Goal: Task Accomplishment & Management: Complete application form

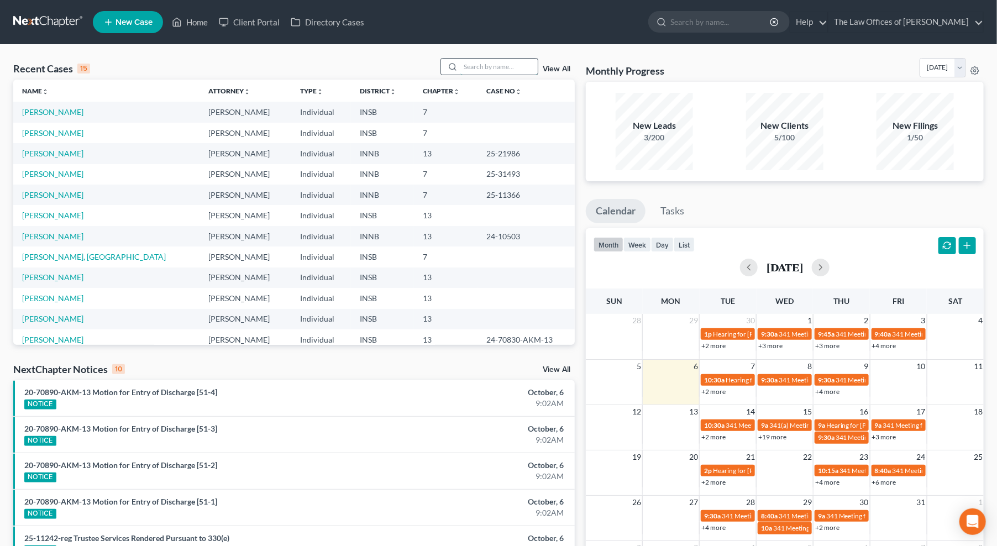
click at [479, 73] on input "search" at bounding box center [498, 67] width 77 height 16
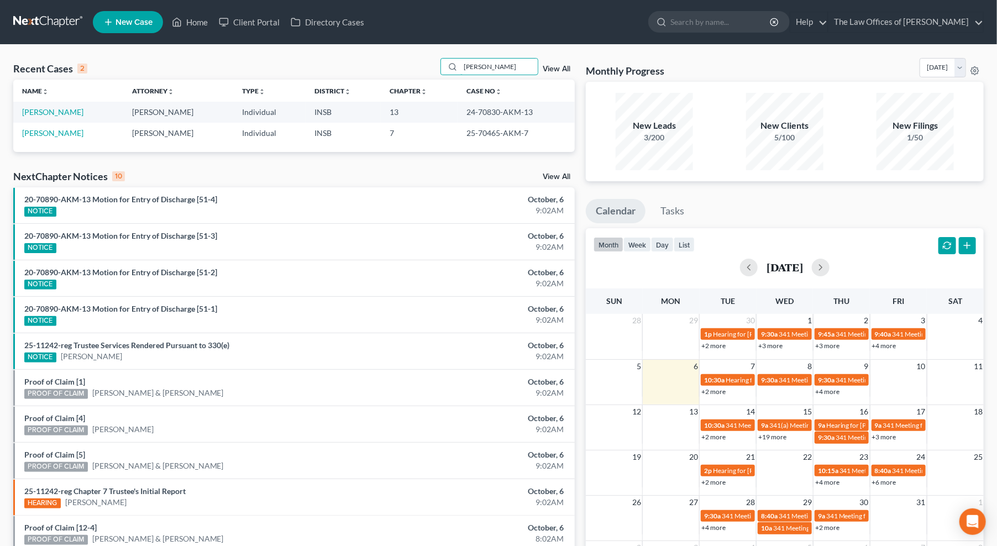
type input "peerman"
click at [56, 118] on td "[PERSON_NAME]" at bounding box center [68, 112] width 110 height 20
click at [56, 117] on td "[PERSON_NAME]" at bounding box center [68, 112] width 110 height 20
click at [34, 115] on link "[PERSON_NAME]" at bounding box center [52, 111] width 61 height 9
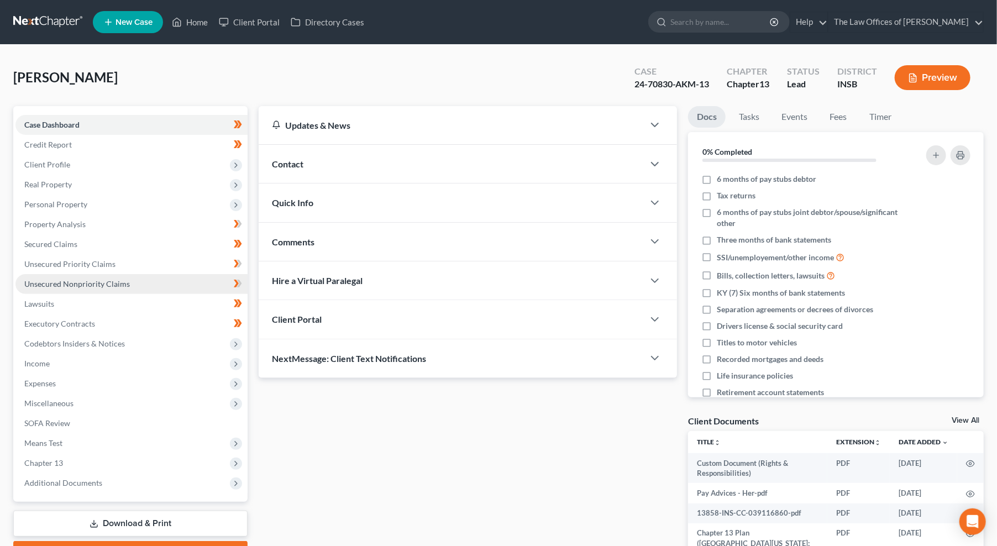
click at [80, 290] on link "Unsecured Nonpriority Claims" at bounding box center [131, 284] width 232 height 20
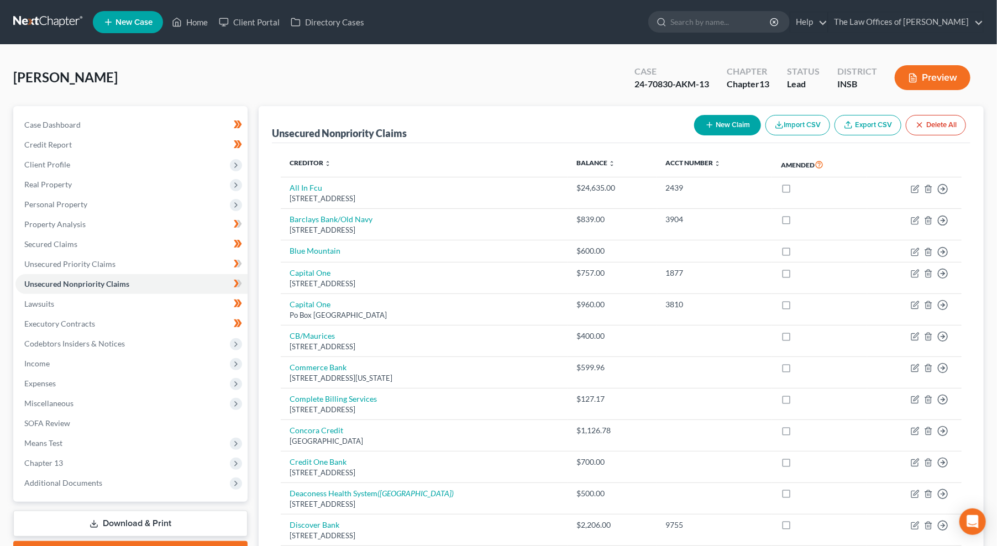
click at [722, 128] on button "New Claim" at bounding box center [727, 125] width 67 height 20
select select "0"
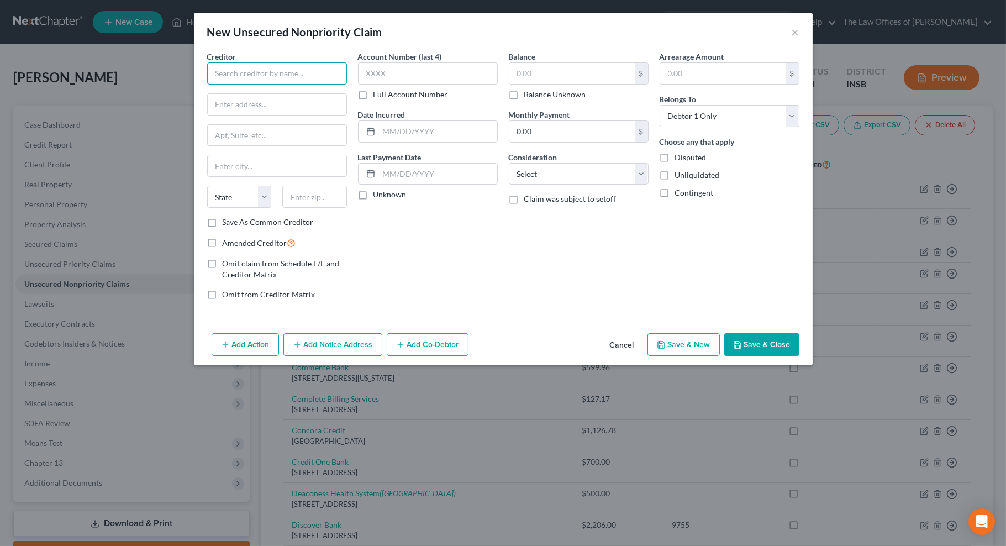
click at [272, 70] on input "text" at bounding box center [277, 73] width 140 height 22
type input "Astound"
click at [278, 101] on div "6600 Hank Ave., Evansville, IN 47715" at bounding box center [273, 102] width 115 height 9
type input "6600 Hank Ave."
type input "Evansville"
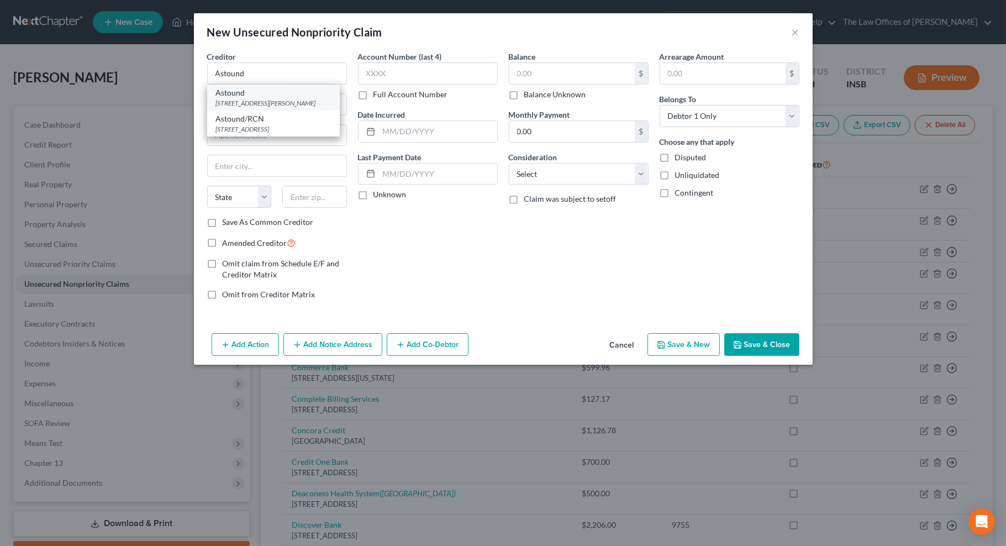
select select "15"
type input "47715"
click at [531, 76] on input "text" at bounding box center [572, 73] width 125 height 21
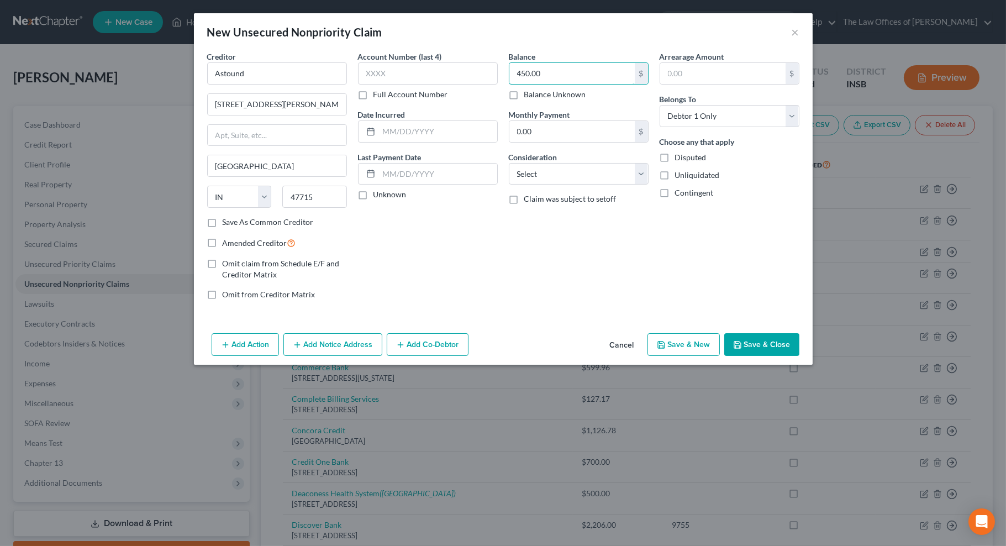
type input "450.00"
click at [752, 344] on button "Save & Close" at bounding box center [762, 344] width 75 height 23
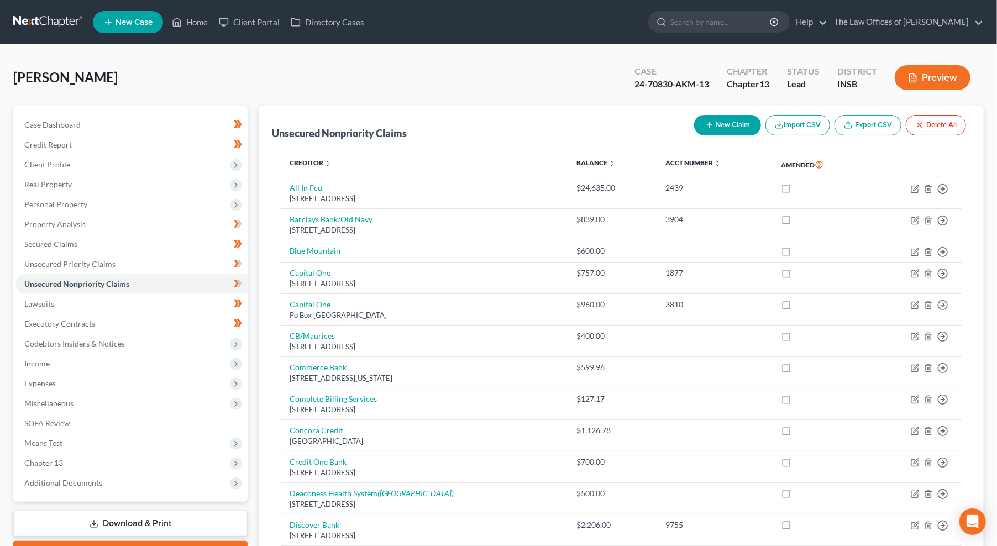
click at [19, 20] on link at bounding box center [48, 22] width 71 height 20
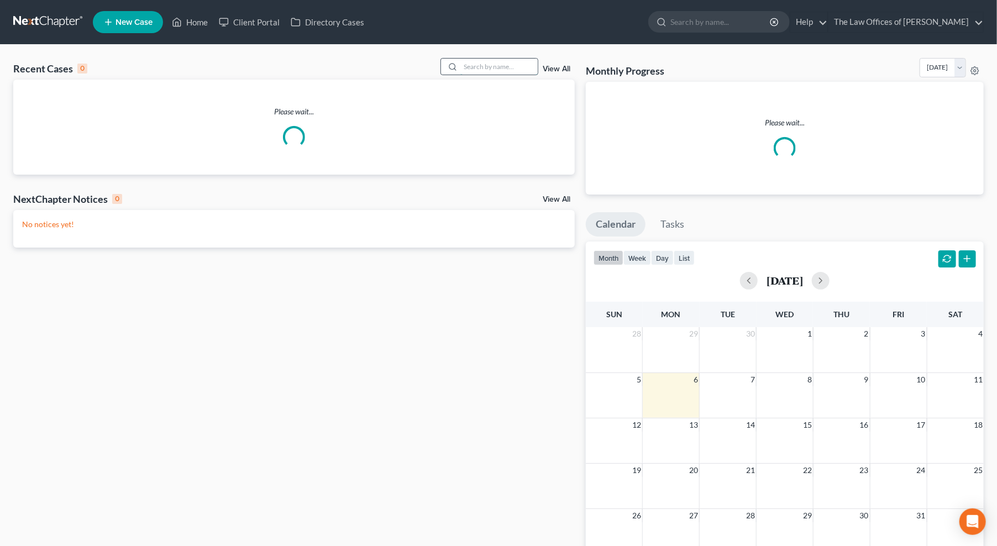
click at [496, 70] on input "search" at bounding box center [498, 67] width 77 height 16
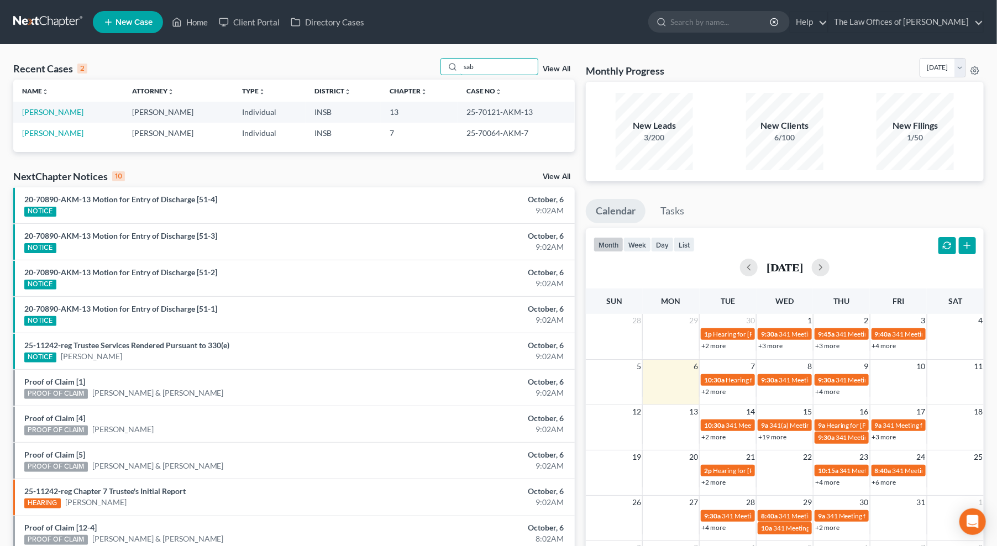
type input "sab"
click at [74, 118] on td "[PERSON_NAME]" at bounding box center [68, 112] width 110 height 20
click at [74, 114] on link "[PERSON_NAME]" at bounding box center [52, 111] width 61 height 9
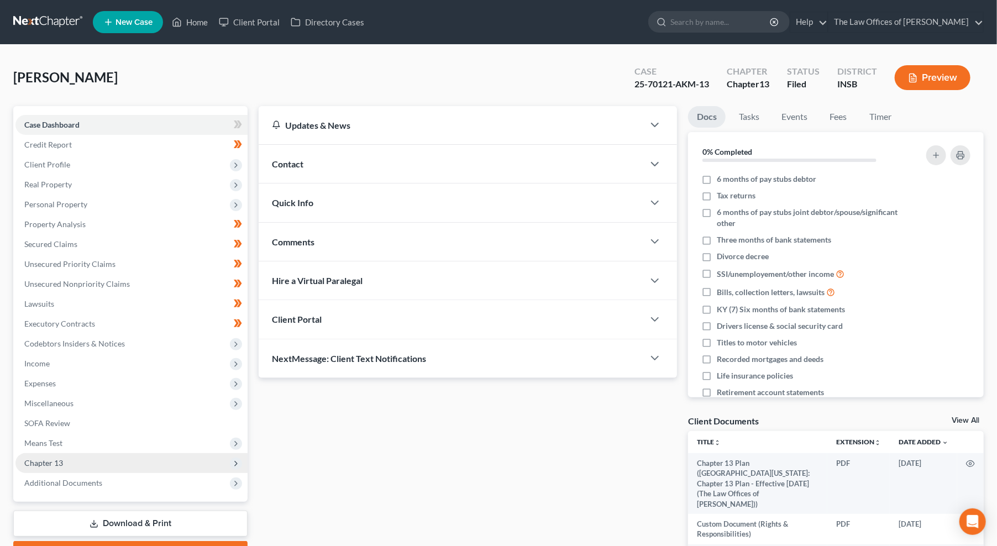
click at [56, 465] on span "Chapter 13" at bounding box center [43, 462] width 39 height 9
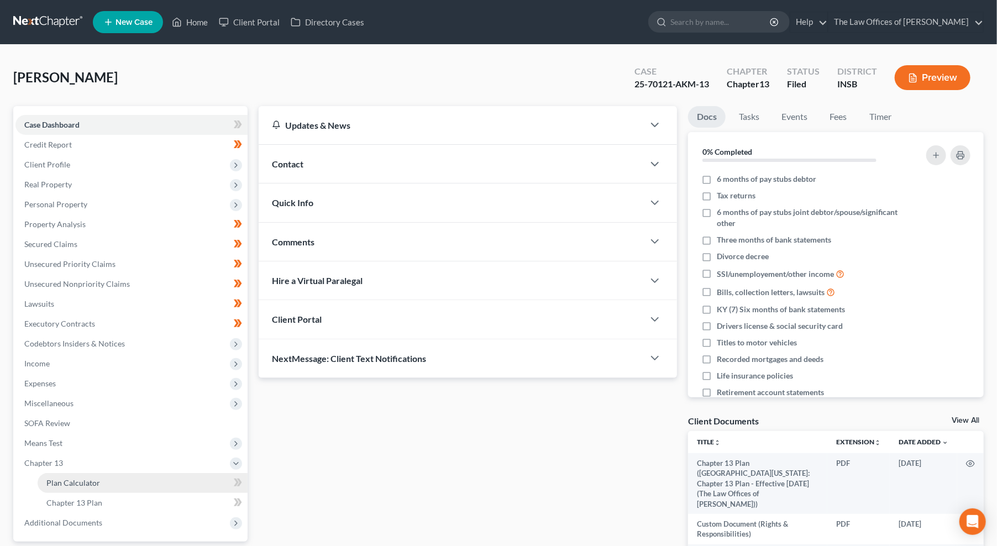
click at [72, 479] on span "Plan Calculator" at bounding box center [73, 482] width 54 height 9
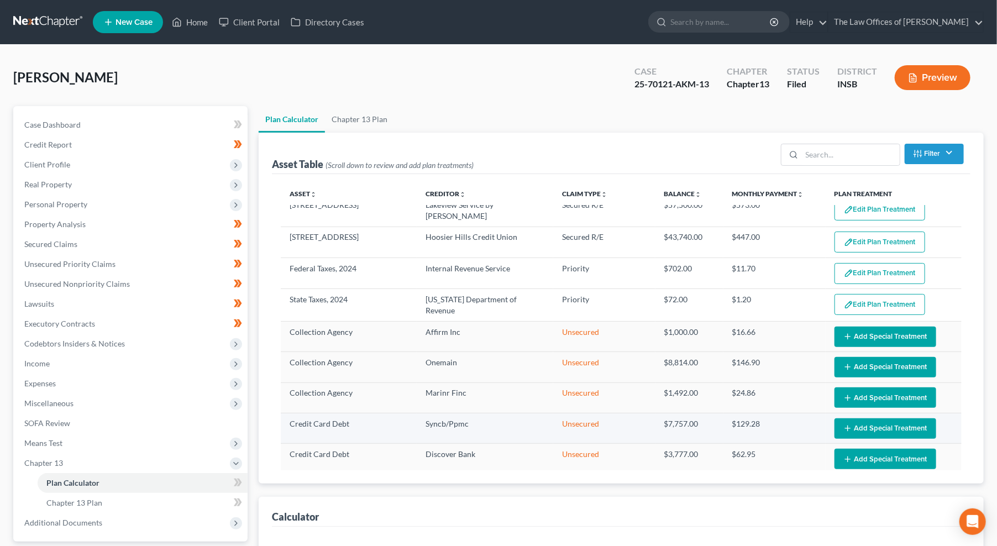
scroll to position [113, 0]
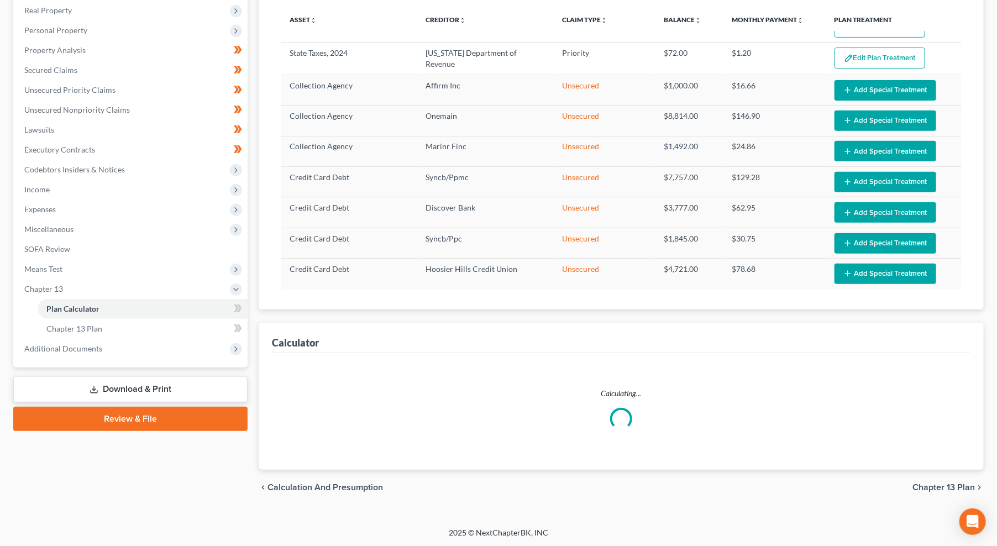
select select "59"
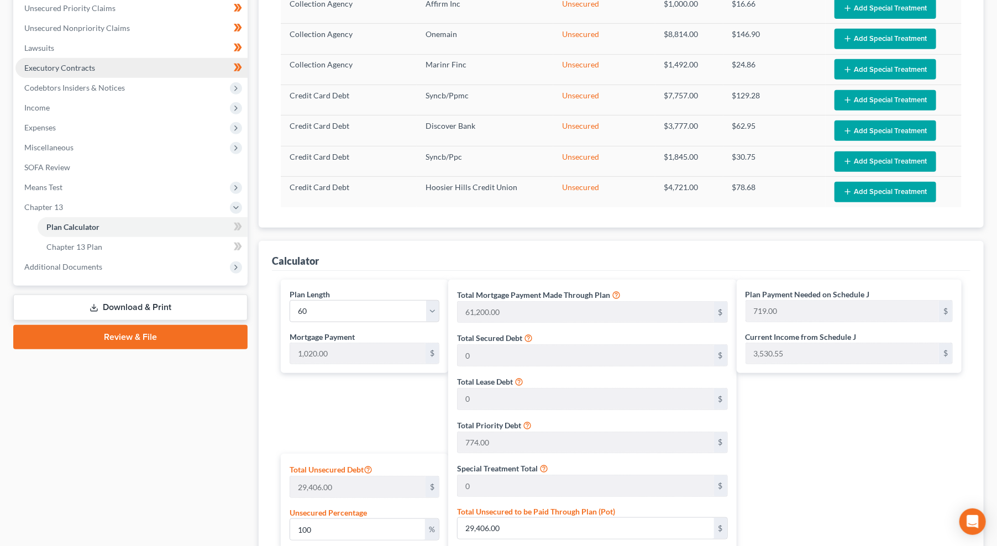
scroll to position [10, 0]
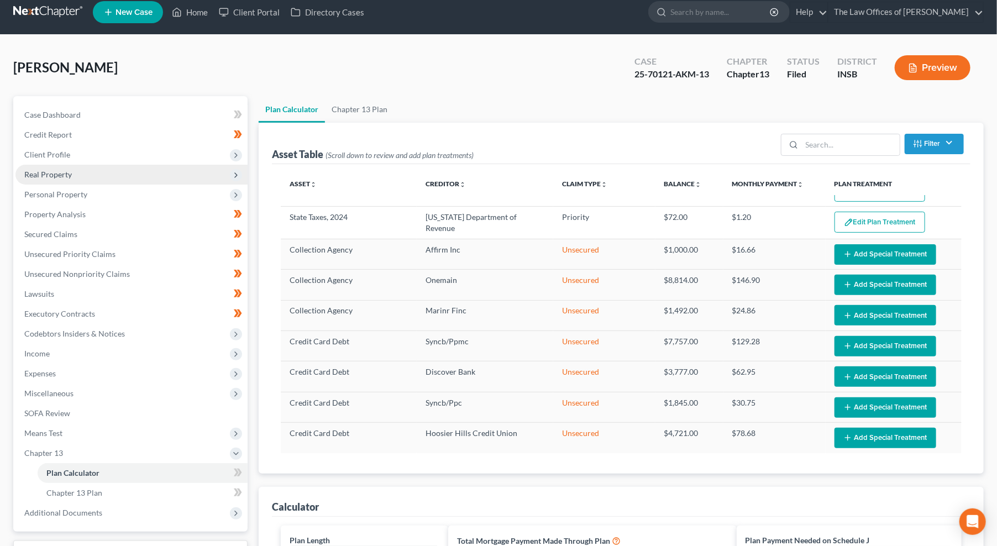
click at [43, 173] on span "Real Property" at bounding box center [48, 174] width 48 height 9
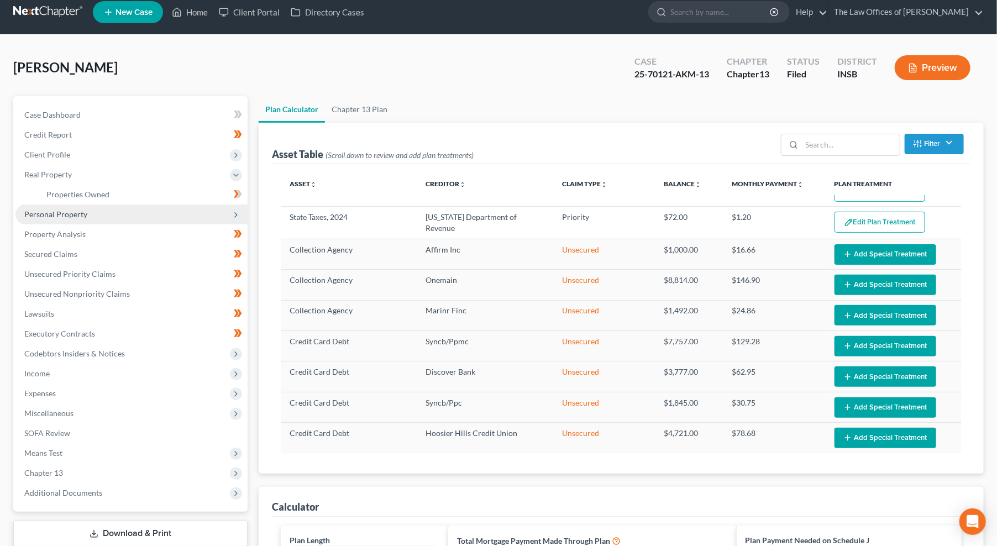
click at [41, 214] on span "Personal Property" at bounding box center [55, 213] width 63 height 9
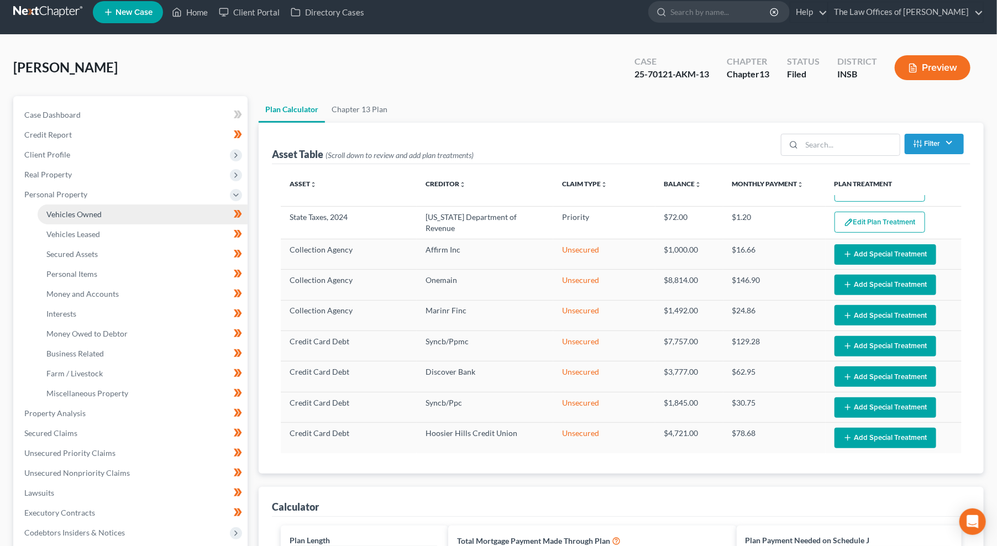
click at [57, 214] on span "Vehicles Owned" at bounding box center [73, 213] width 55 height 9
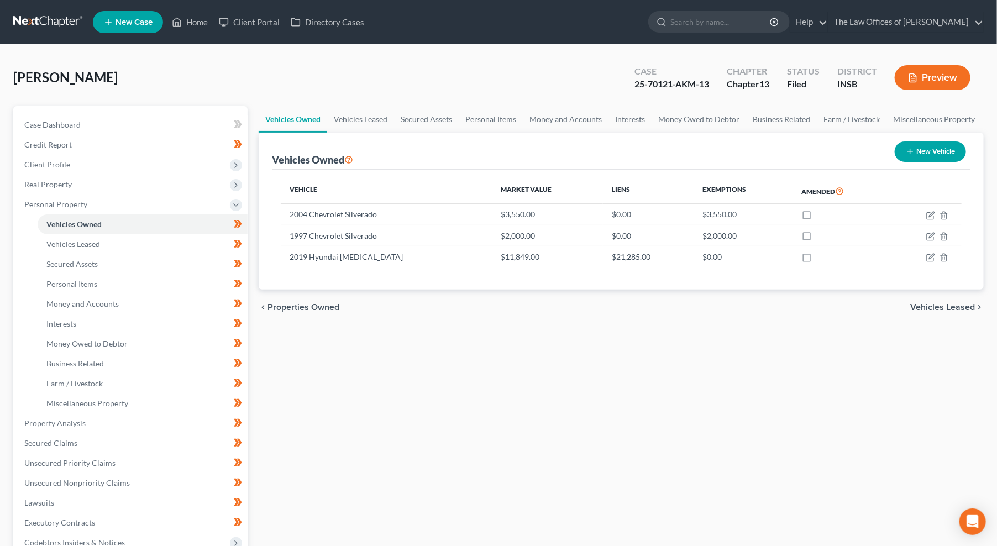
click at [489, 399] on div "Vehicles Owned Vehicles Leased Secured Assets Personal Items Money and Accounts…" at bounding box center [621, 435] width 736 height 658
click at [52, 20] on link at bounding box center [48, 22] width 71 height 20
